Goal: Go to known website: Access a specific website the user already knows

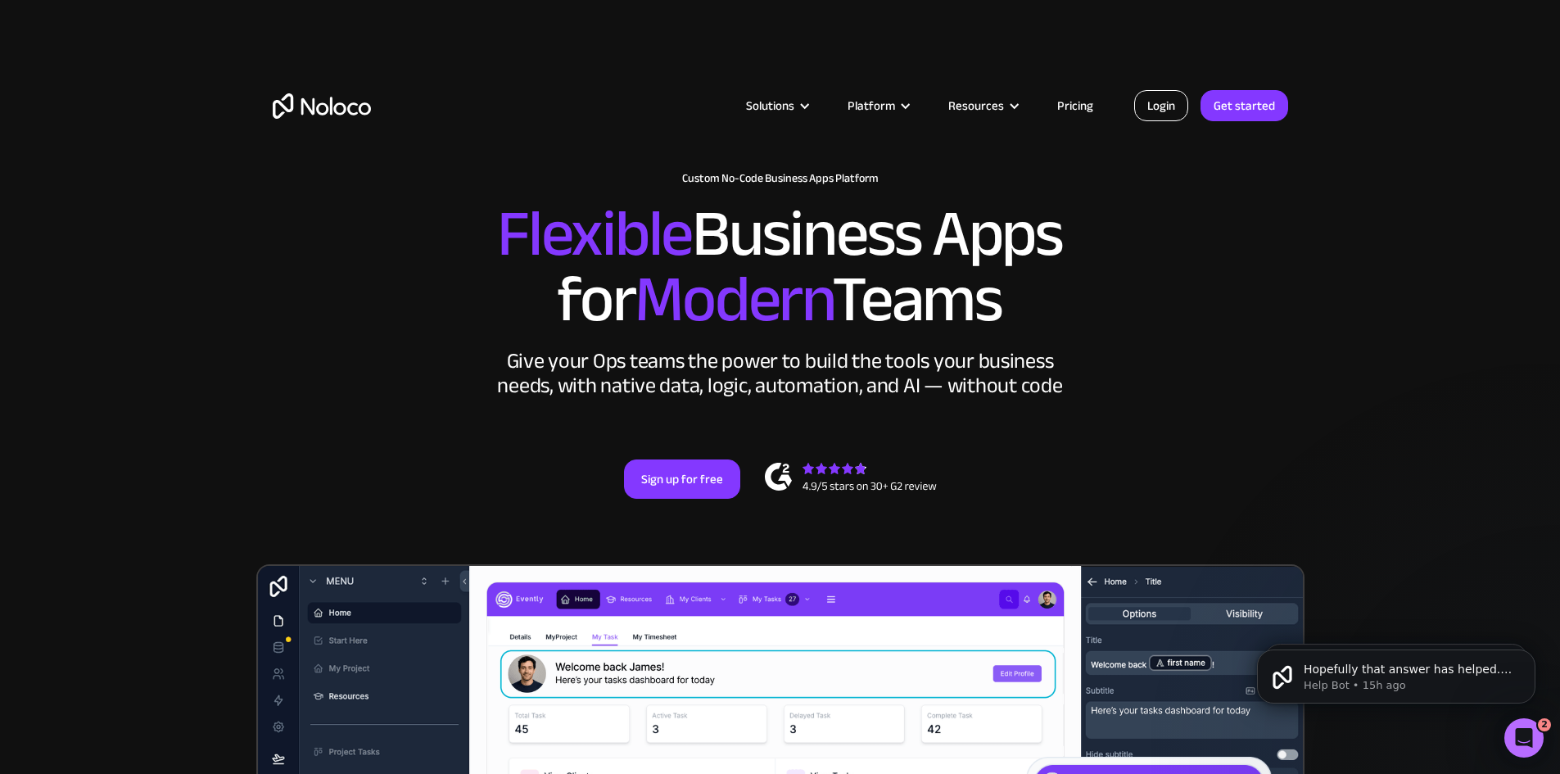
click at [1174, 102] on link "Login" at bounding box center [1161, 105] width 54 height 31
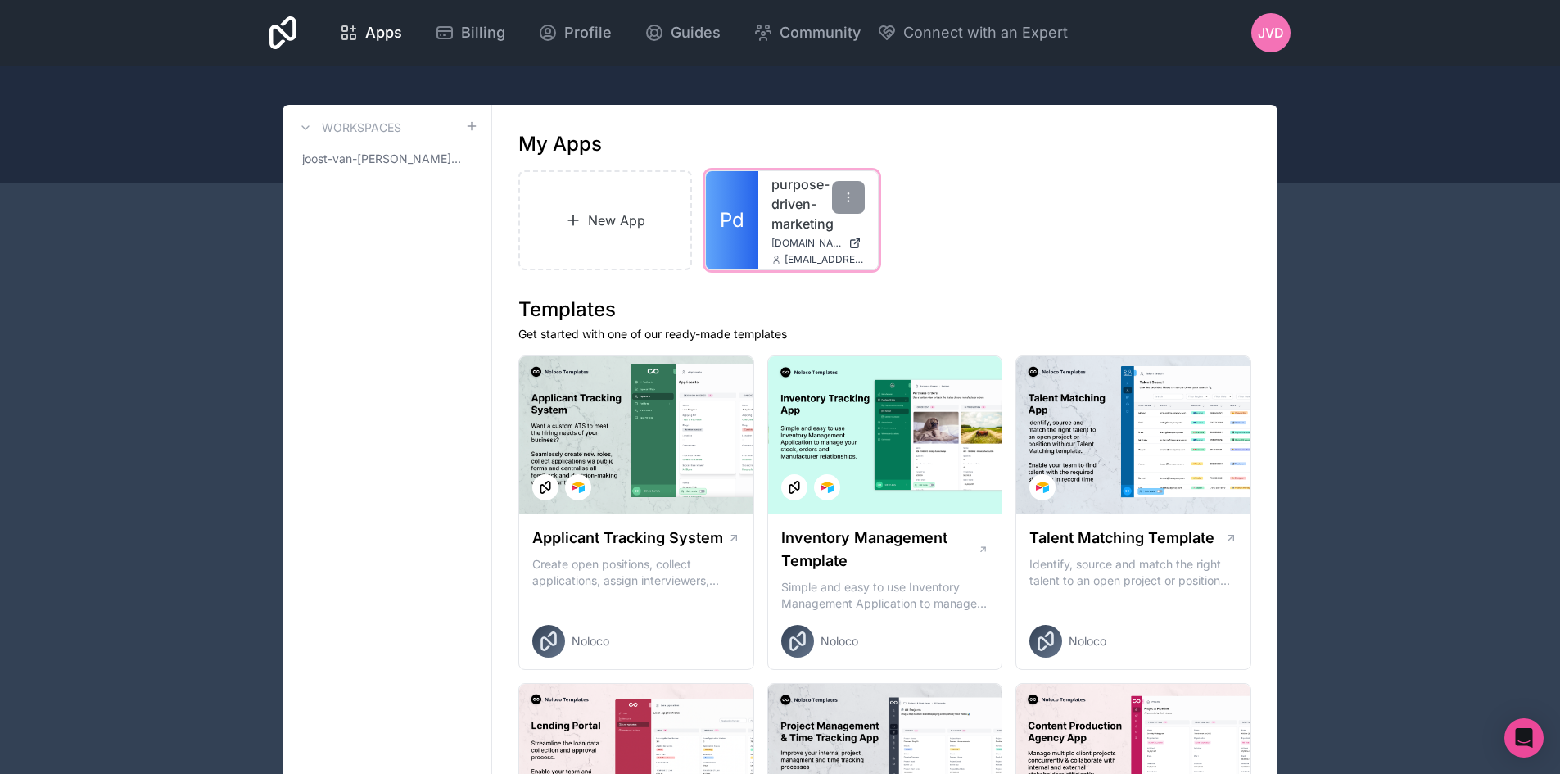
click at [786, 212] on link "purpose-driven-marketing" at bounding box center [817, 203] width 93 height 59
